Goal: Task Accomplishment & Management: Use online tool/utility

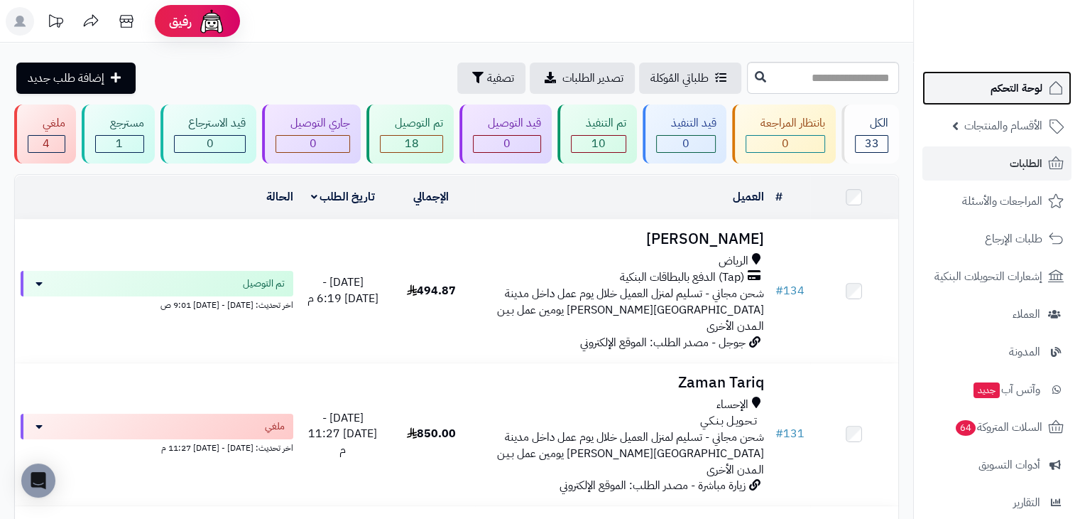
click at [1009, 76] on link "لوحة التحكم" at bounding box center [997, 88] width 149 height 34
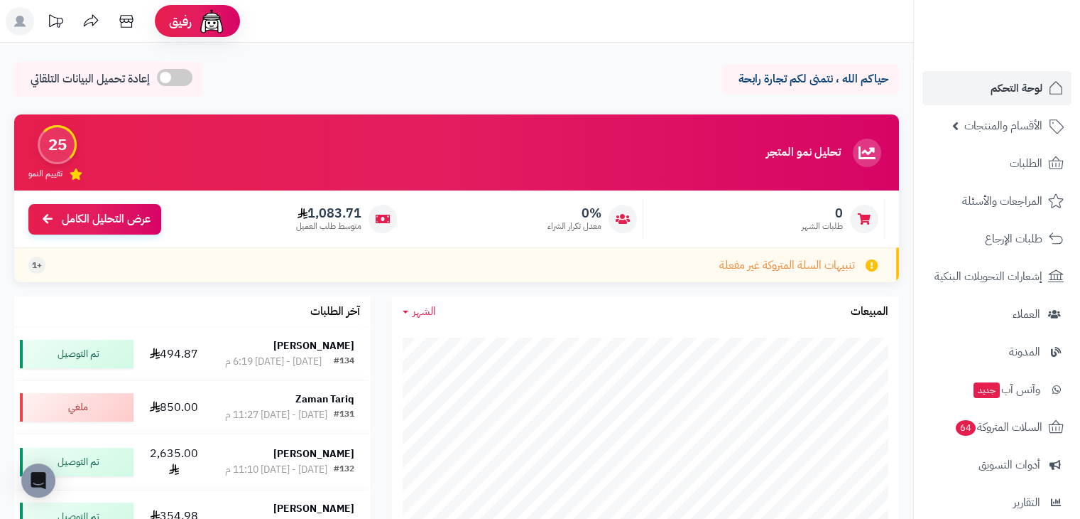
click at [397, 150] on div "تحليل نمو المتجر المرحلة الأولى 25 تقييم النمو" at bounding box center [456, 152] width 885 height 76
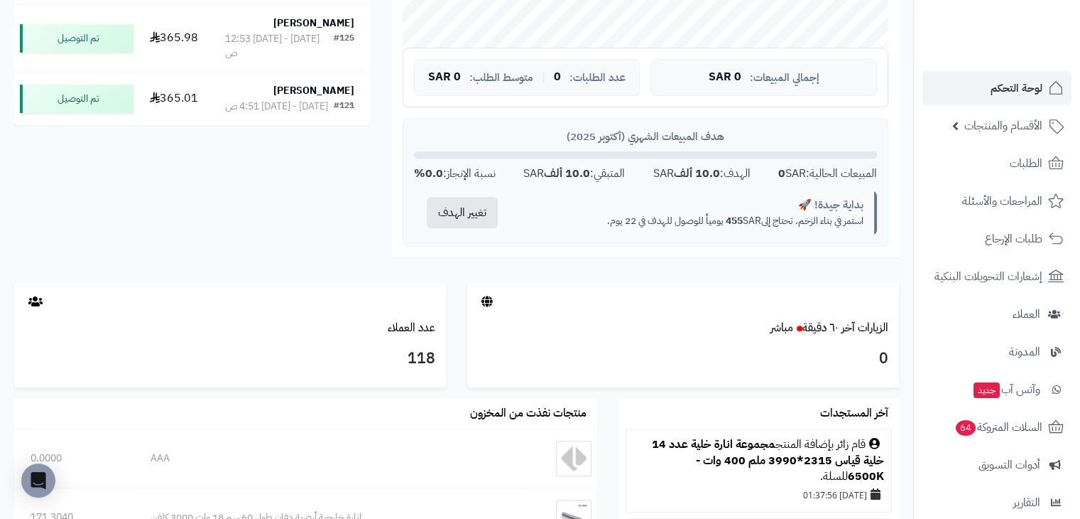
scroll to position [526, 0]
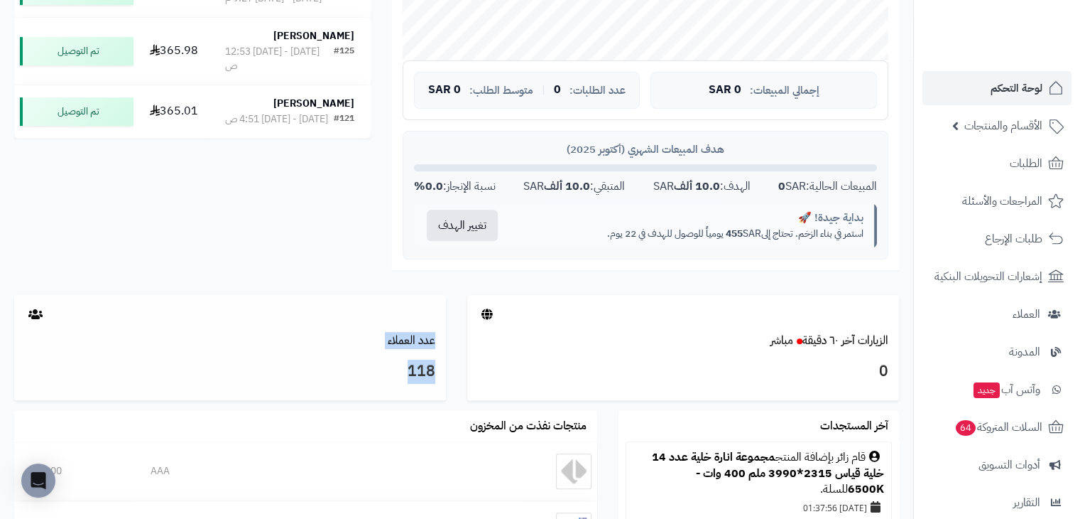
drag, startPoint x: 36, startPoint y: 313, endPoint x: 102, endPoint y: 357, distance: 78.4
click at [102, 357] on div "عدد العملاء 118" at bounding box center [230, 347] width 432 height 105
click at [102, 357] on div "118" at bounding box center [230, 374] width 432 height 51
drag, startPoint x: 43, startPoint y: 310, endPoint x: 23, endPoint y: 315, distance: 20.5
click at [23, 315] on div at bounding box center [230, 314] width 432 height 38
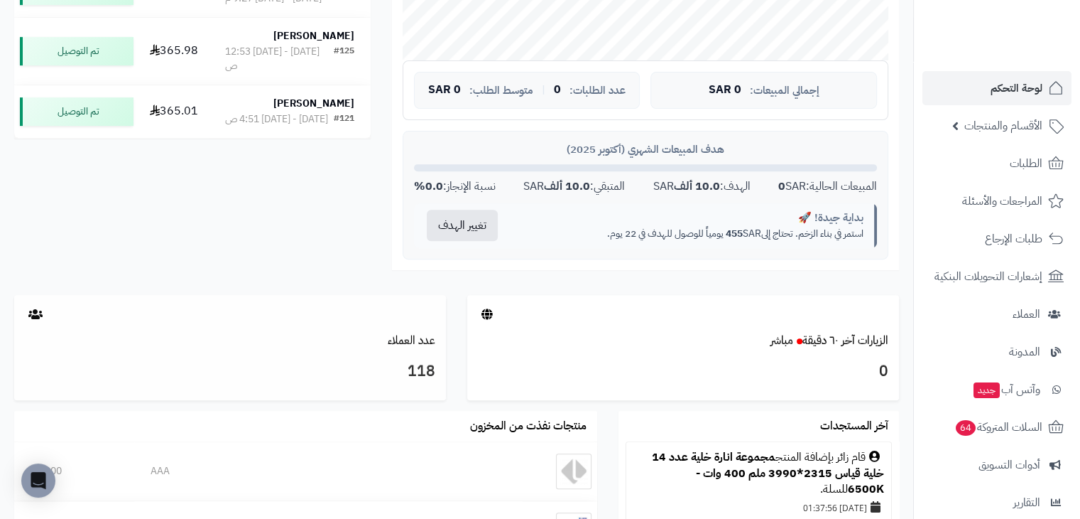
click at [23, 315] on div at bounding box center [230, 314] width 432 height 38
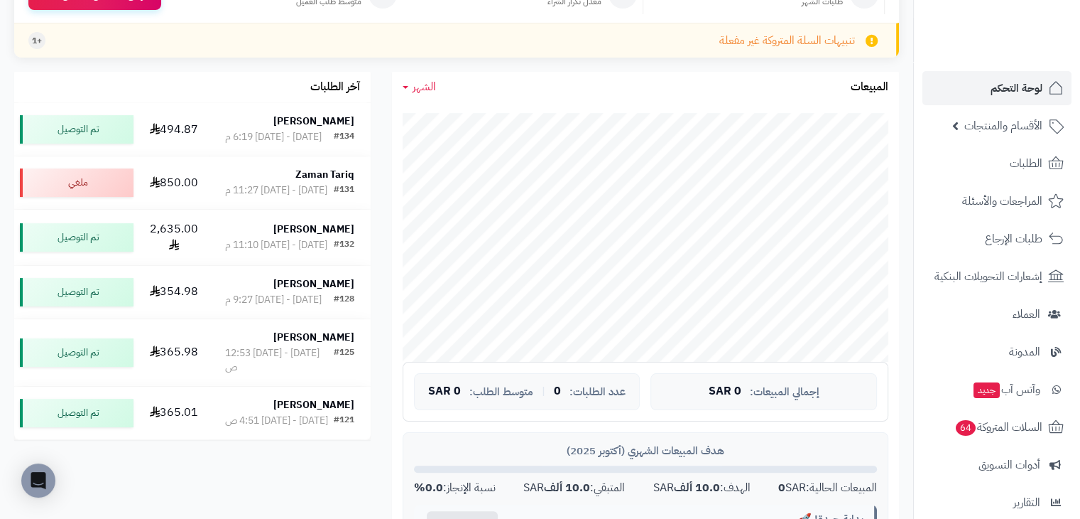
scroll to position [195, 0]
